Goal: Task Accomplishment & Management: Manage account settings

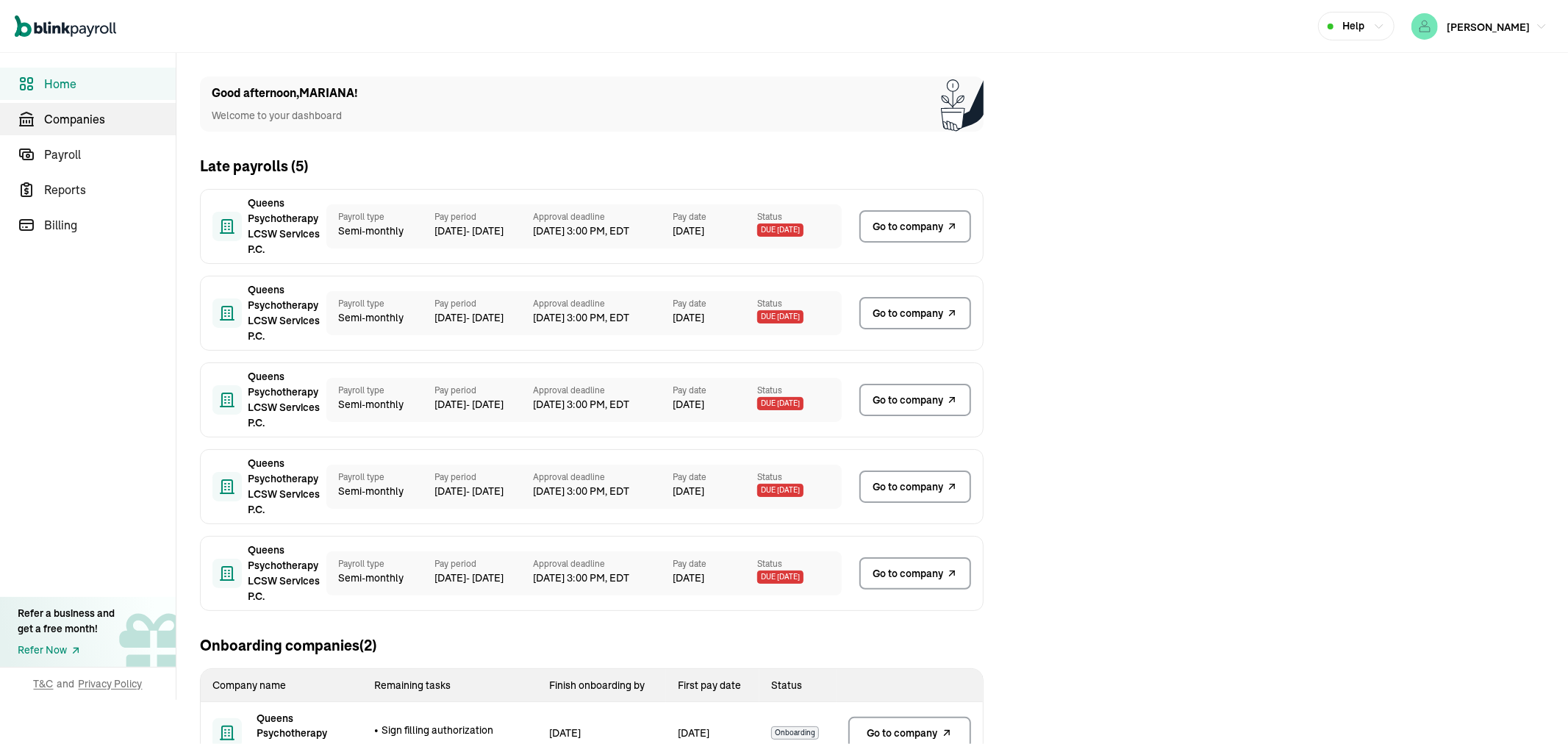
click at [93, 114] on span "Companies" at bounding box center [110, 119] width 131 height 18
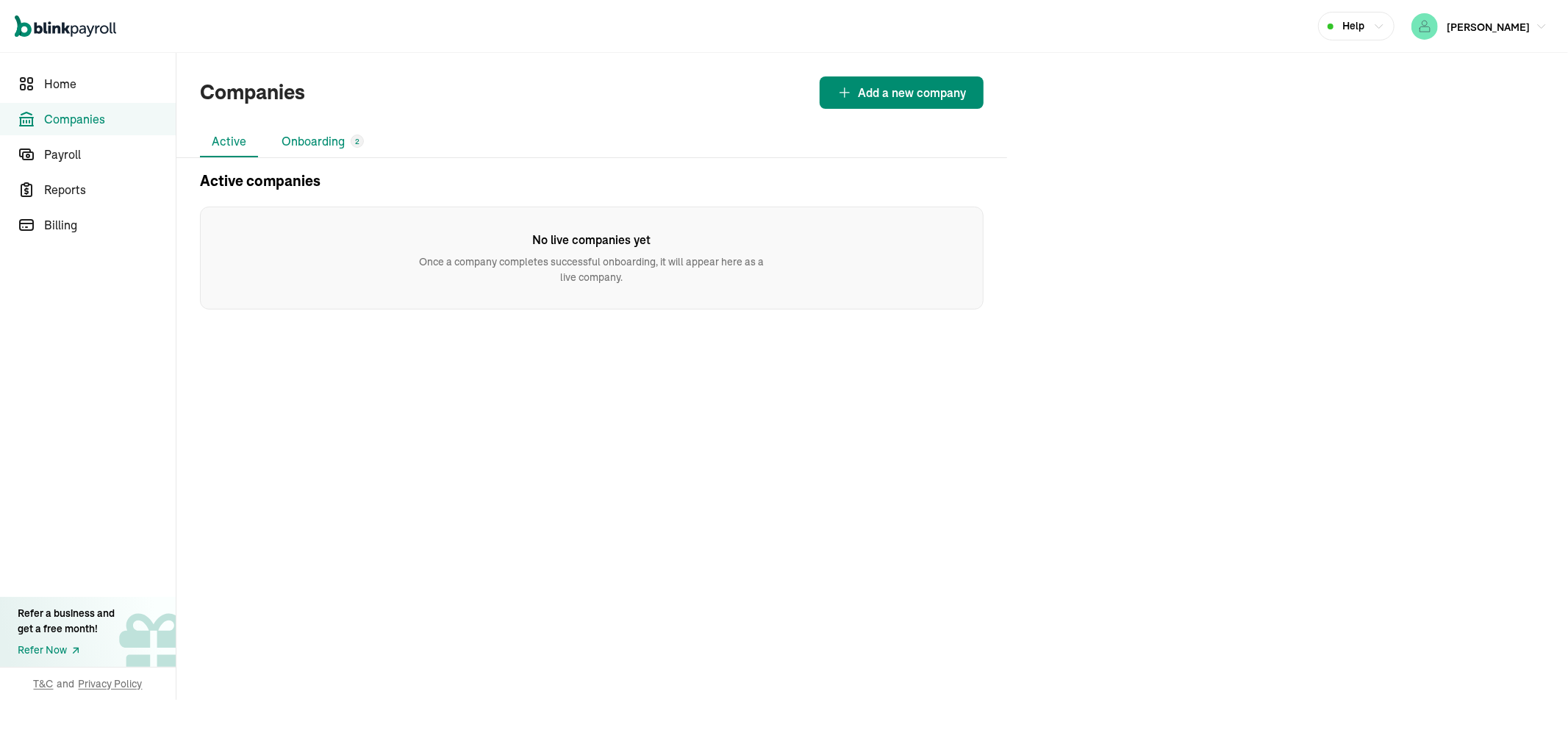
click at [344, 134] on li "Onboarding 2" at bounding box center [323, 142] width 106 height 31
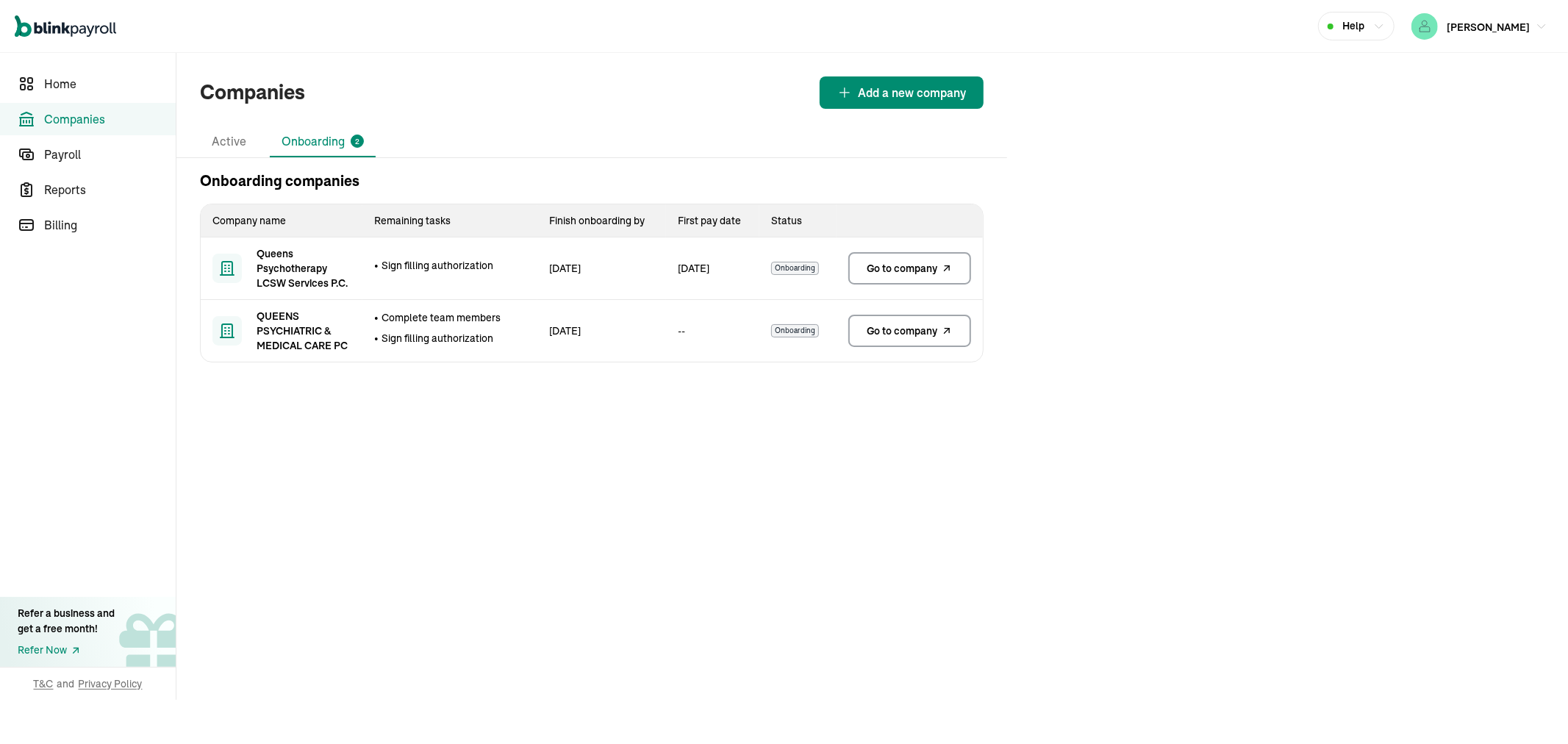
click at [886, 261] on span "Go to company" at bounding box center [903, 268] width 71 height 15
click at [917, 267] on span "Go to company" at bounding box center [903, 268] width 71 height 15
click at [880, 254] on link "Go to company" at bounding box center [909, 268] width 122 height 32
